Goal: Navigation & Orientation: Understand site structure

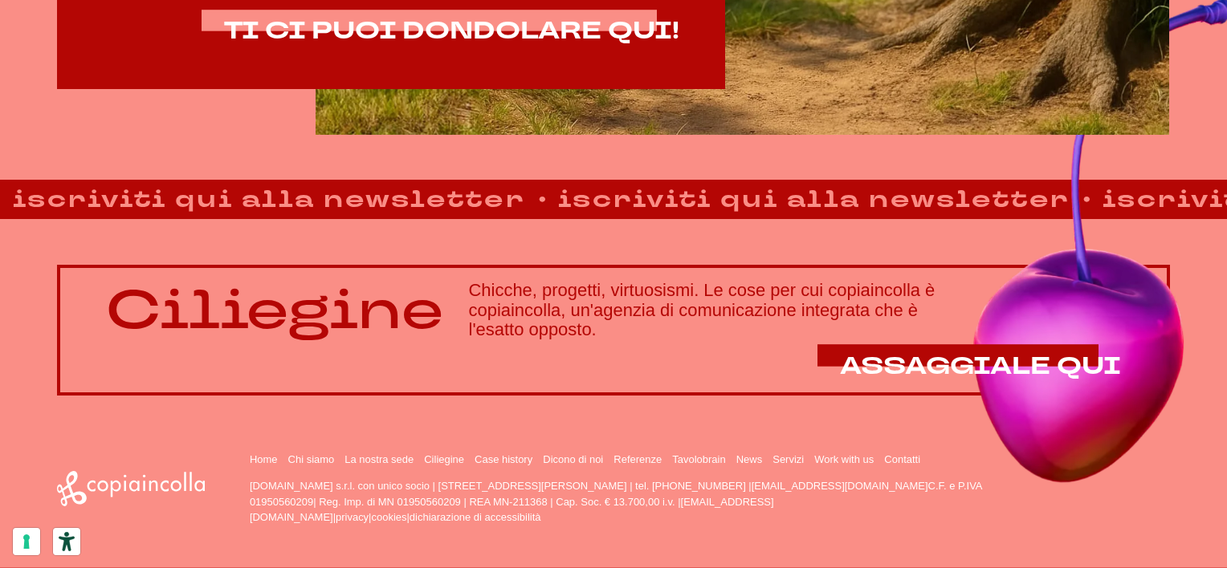
scroll to position [1158, 0]
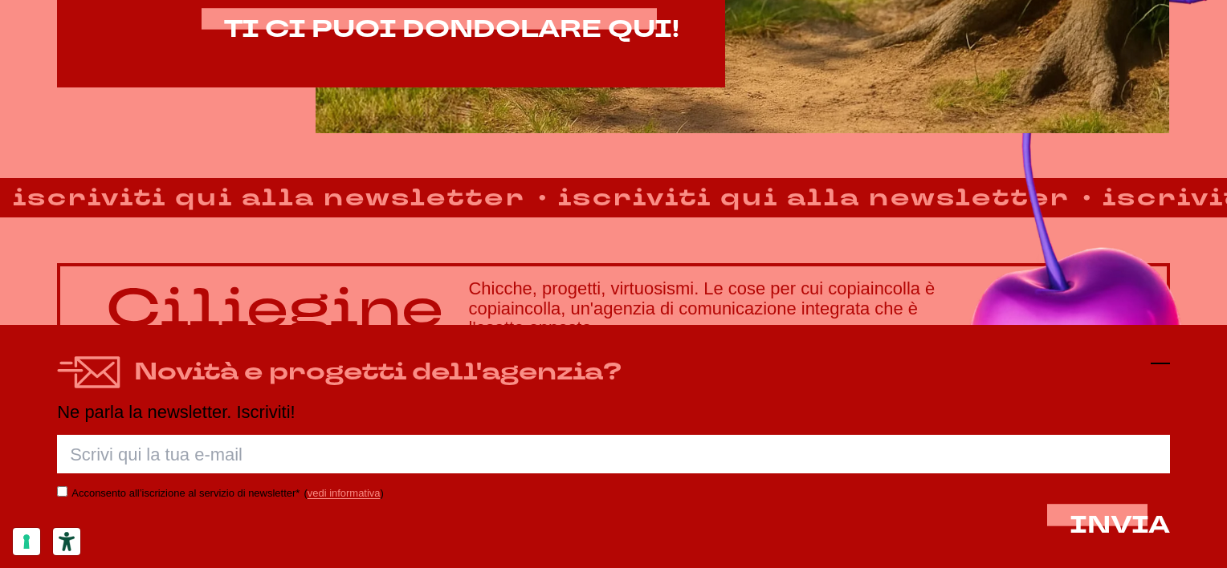
click at [1162, 361] on icon at bounding box center [1159, 363] width 19 height 19
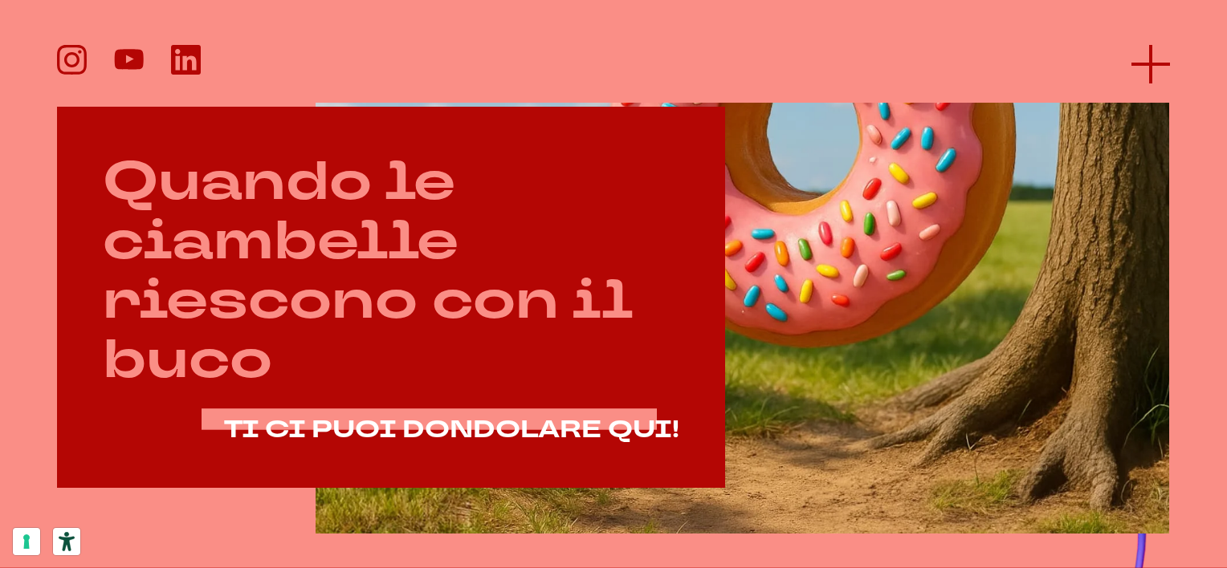
scroll to position [756, 0]
click at [1148, 61] on icon at bounding box center [1150, 64] width 39 height 39
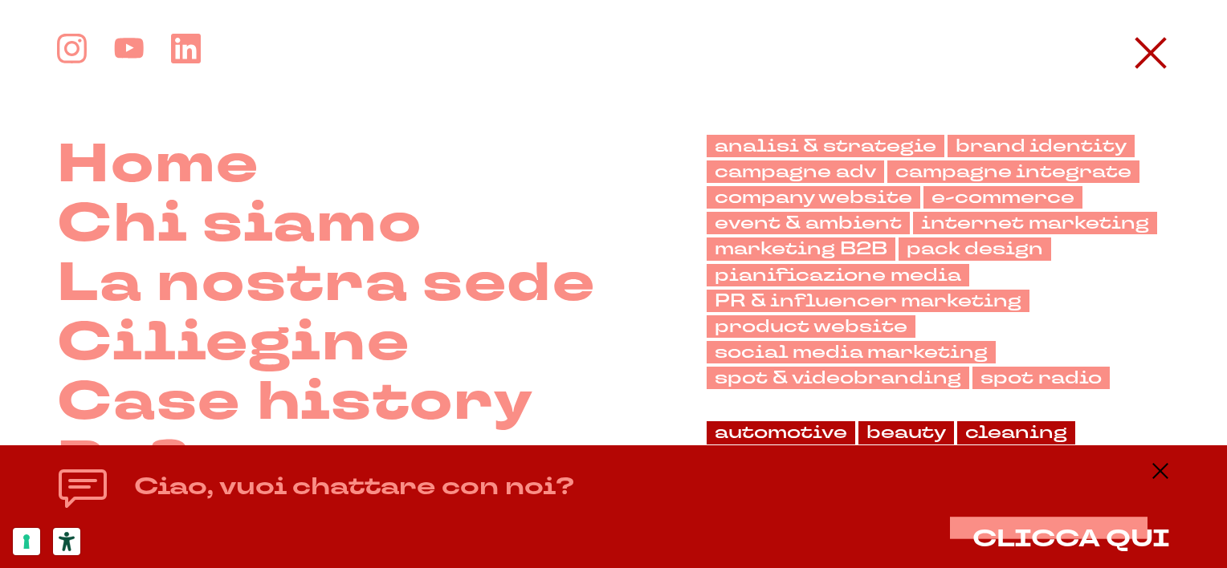
scroll to position [0, 0]
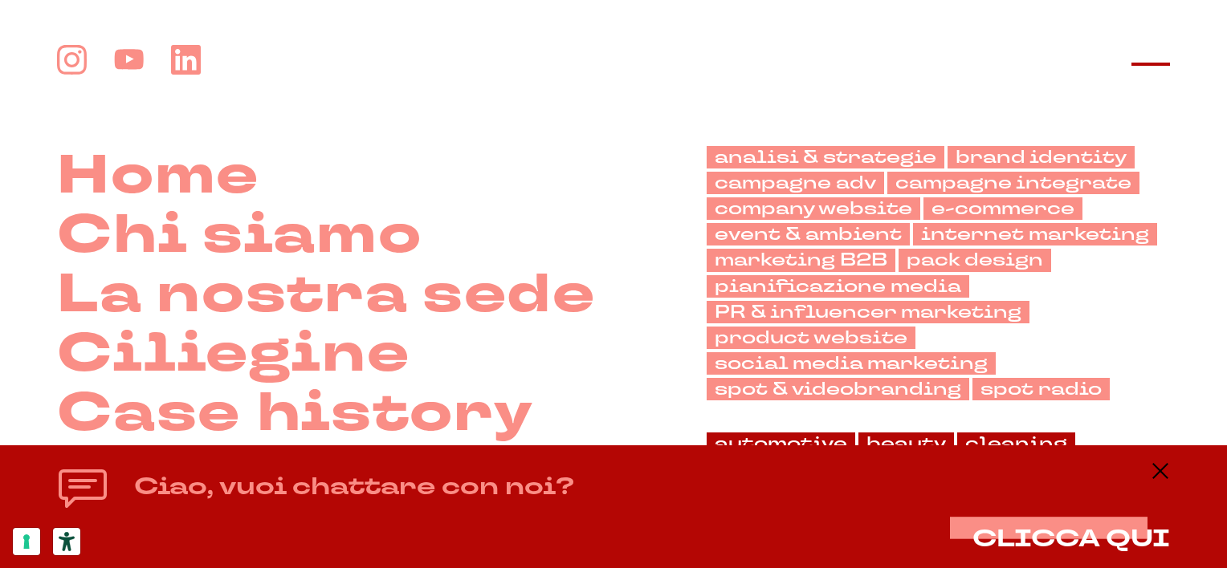
click at [1146, 59] on icon at bounding box center [1150, 64] width 39 height 39
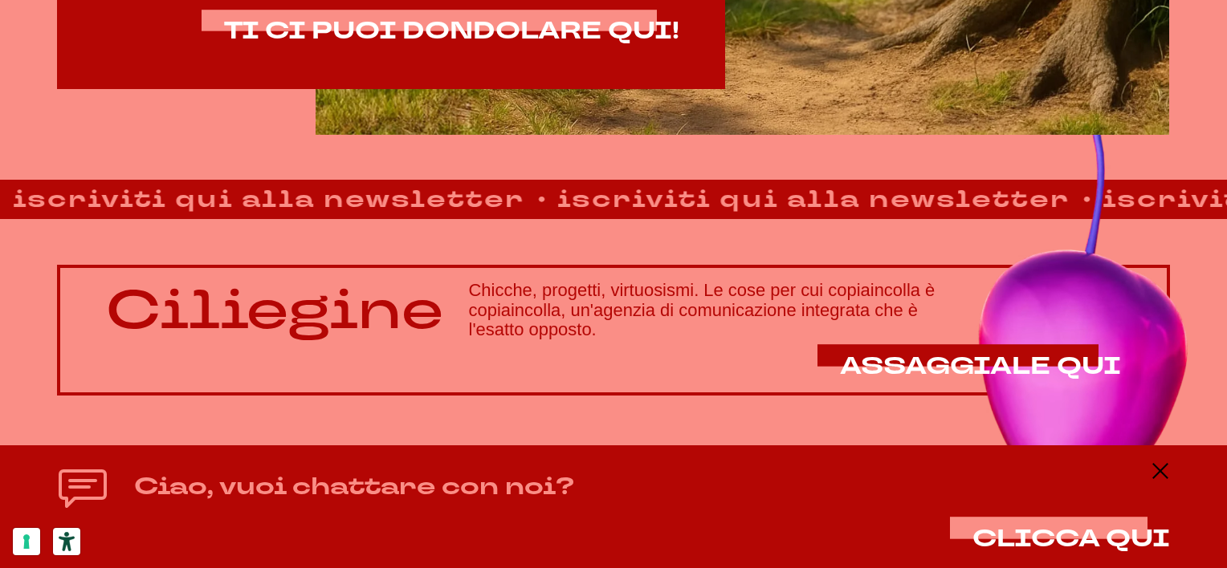
scroll to position [1158, 0]
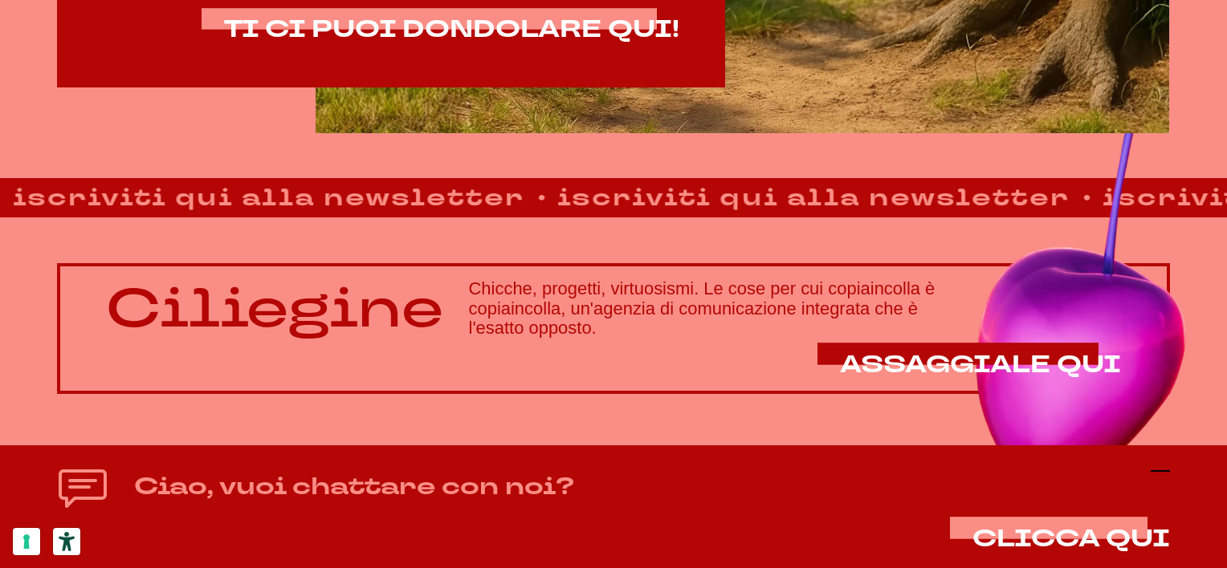
click at [1162, 472] on icon at bounding box center [1159, 471] width 19 height 19
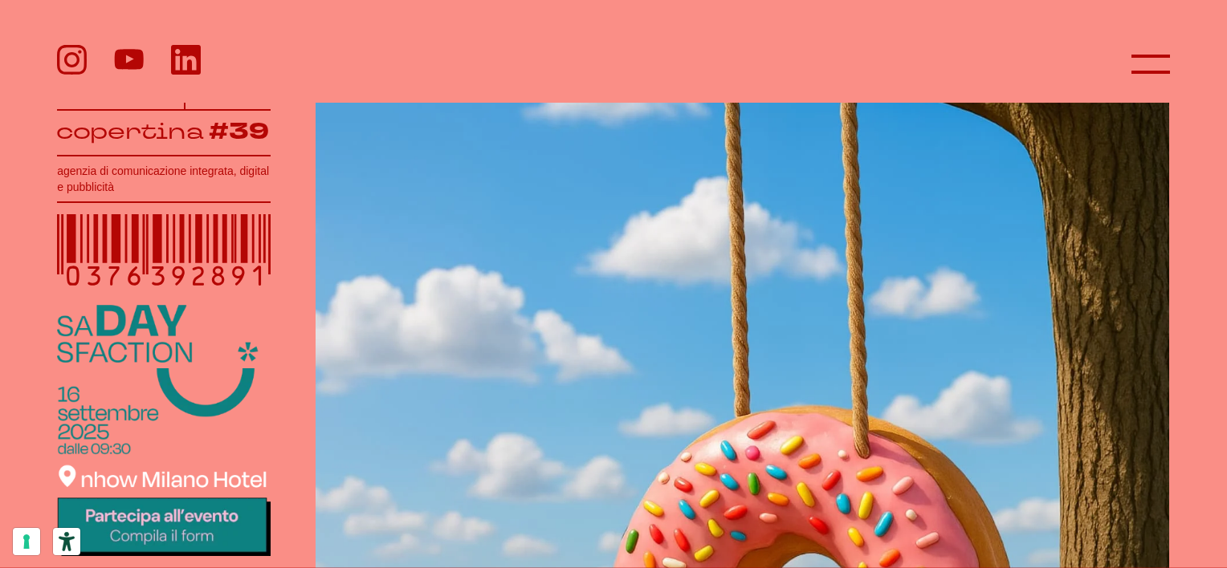
scroll to position [275, 0]
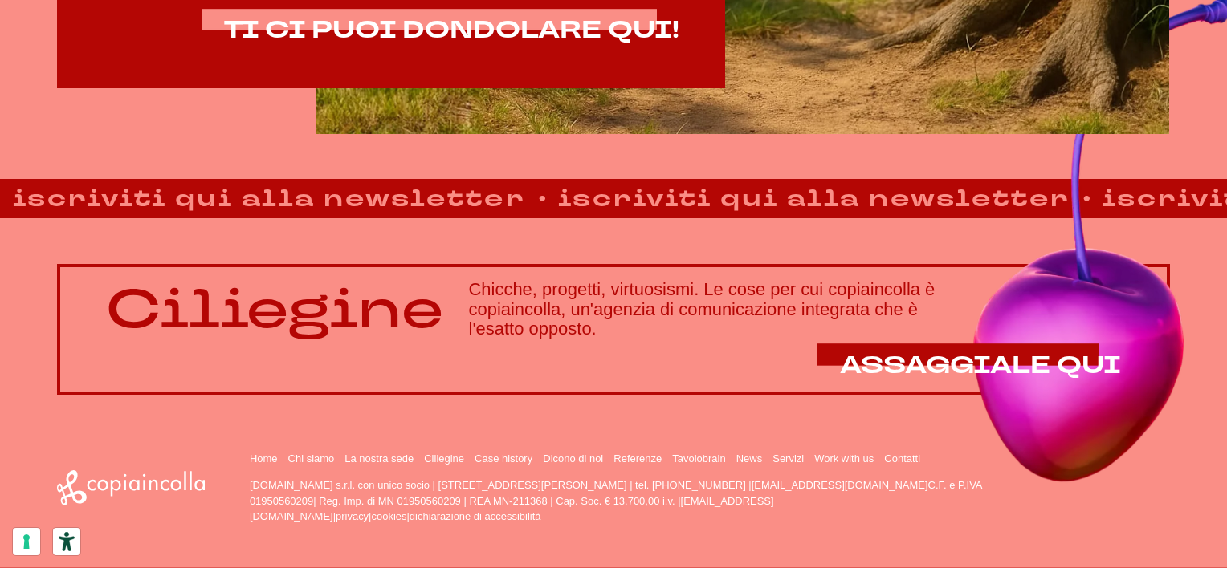
scroll to position [1158, 0]
